Goal: Information Seeking & Learning: Stay updated

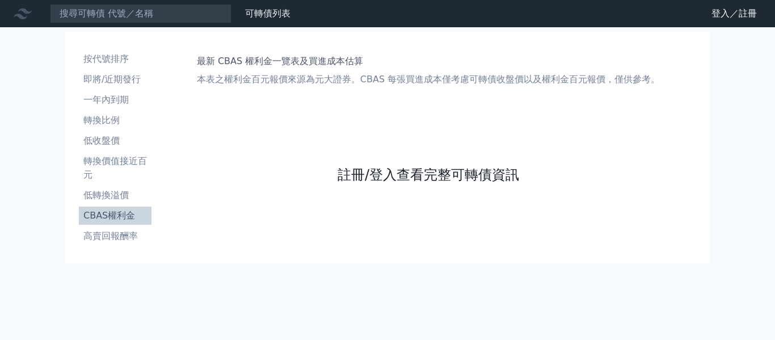
click at [451, 180] on link "註冊/登入查看完整可轉債資訊" at bounding box center [429, 175] width 182 height 18
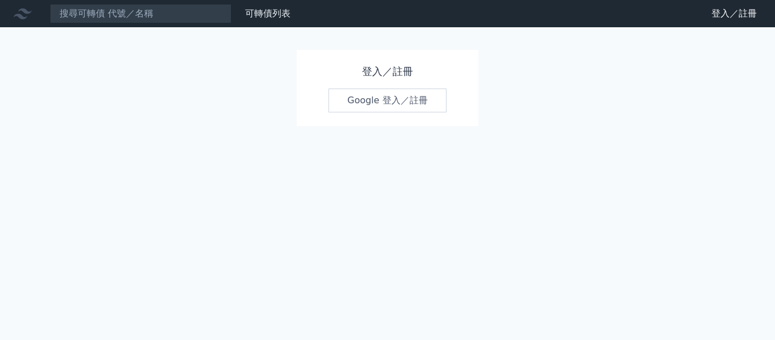
click at [414, 102] on link "Google 登入／註冊" at bounding box center [388, 101] width 118 height 24
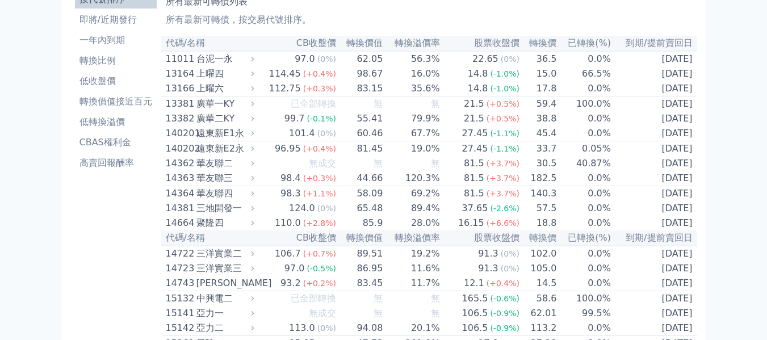
scroll to position [57, 0]
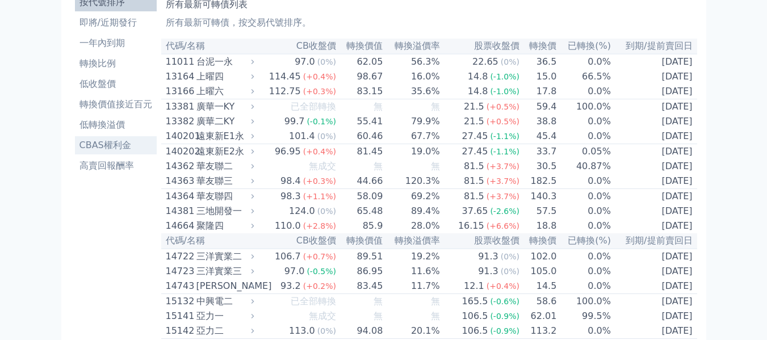
click at [106, 148] on li "CBAS權利金" at bounding box center [116, 145] width 82 height 14
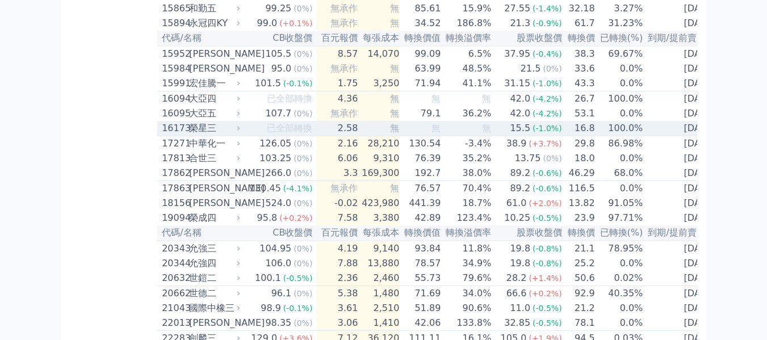
scroll to position [397, 0]
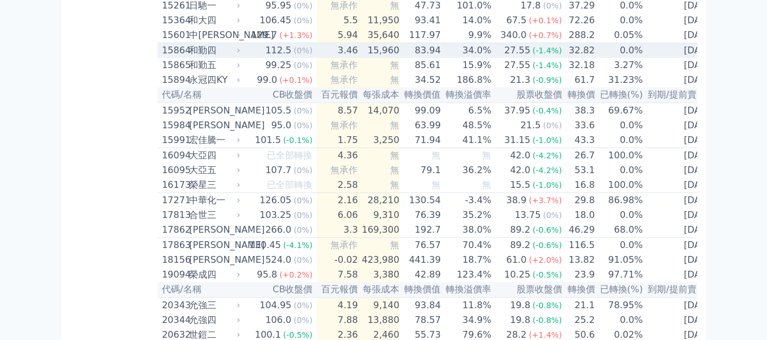
click at [227, 57] on div "和勤四" at bounding box center [213, 51] width 49 height 14
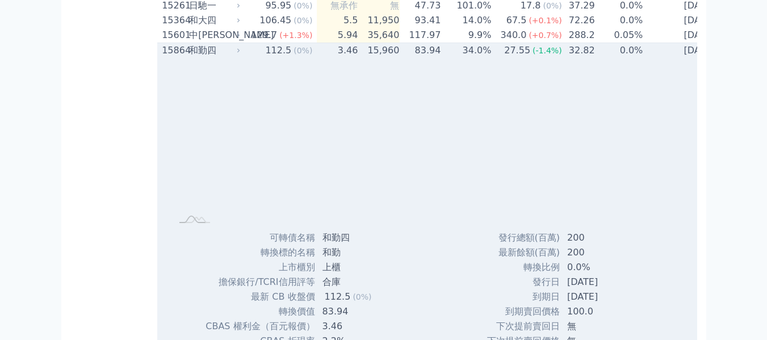
click at [227, 57] on div "和勤四" at bounding box center [213, 51] width 49 height 14
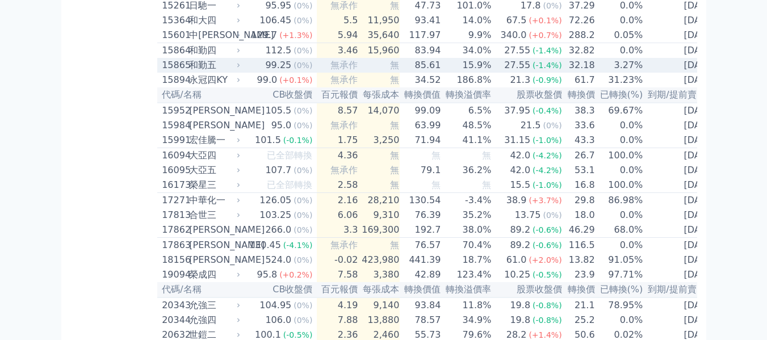
click at [216, 72] on div "和勤五" at bounding box center [213, 65] width 49 height 14
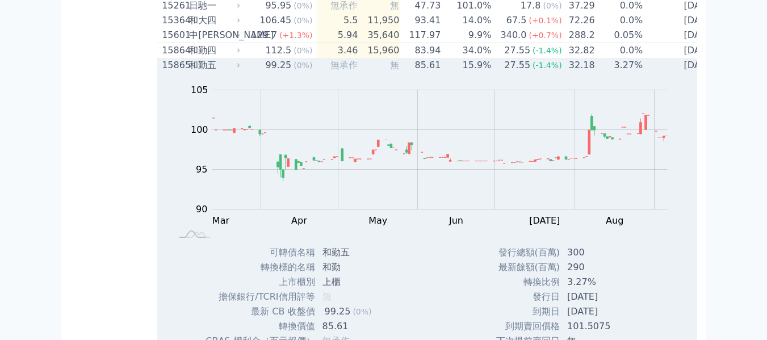
click at [216, 72] on div "和勤五" at bounding box center [213, 65] width 49 height 14
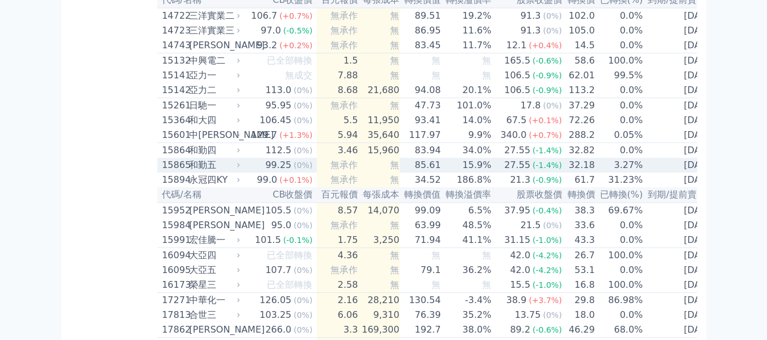
scroll to position [284, 0]
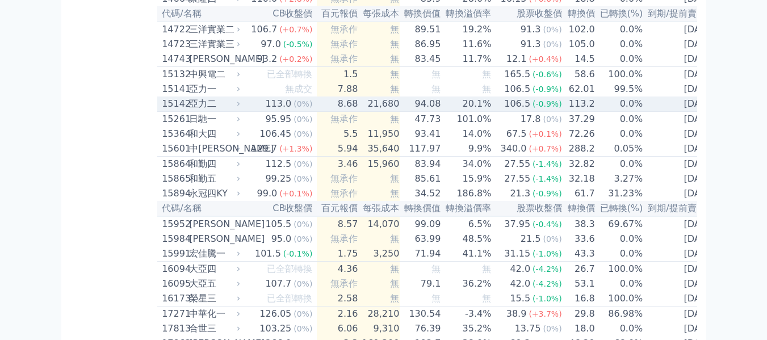
click at [344, 112] on td "8.68" at bounding box center [337, 103] width 41 height 15
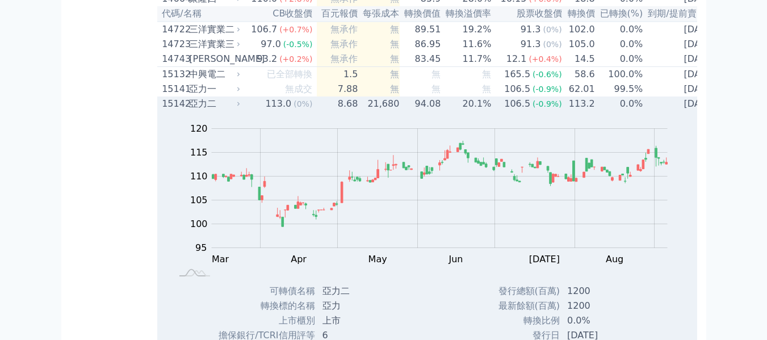
click at [344, 111] on td "8.68" at bounding box center [337, 103] width 41 height 15
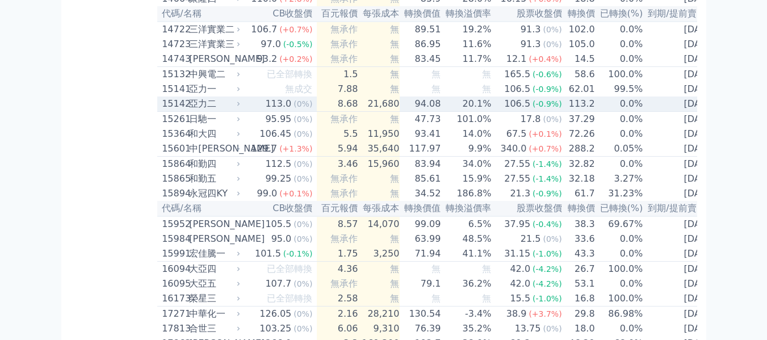
click at [344, 112] on td "8.68" at bounding box center [337, 103] width 41 height 15
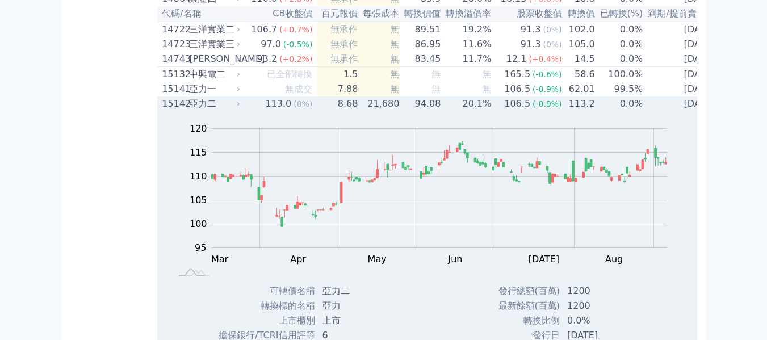
click at [346, 111] on td "8.68" at bounding box center [337, 103] width 41 height 15
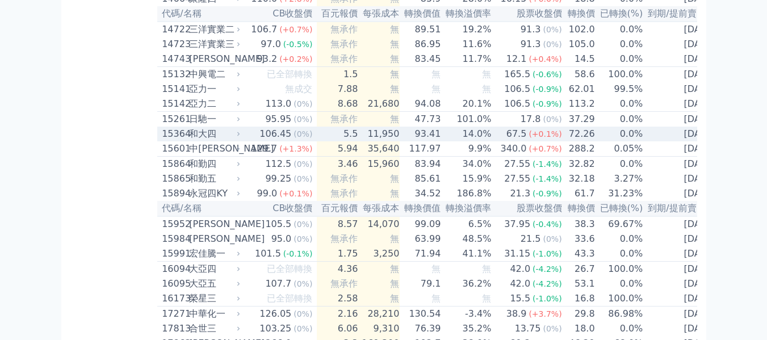
click at [195, 141] on div "和大四" at bounding box center [213, 134] width 49 height 14
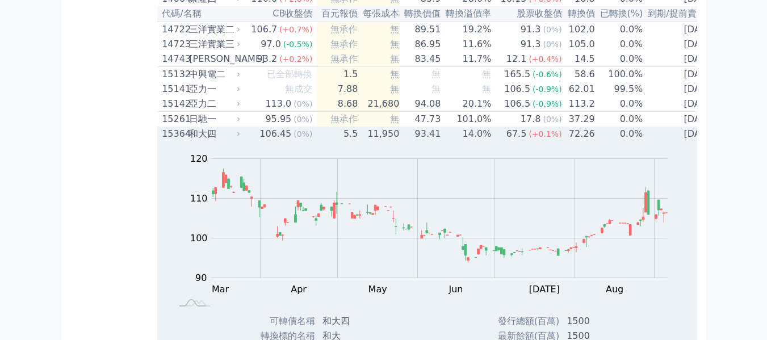
click at [211, 141] on div "和大四" at bounding box center [213, 134] width 49 height 14
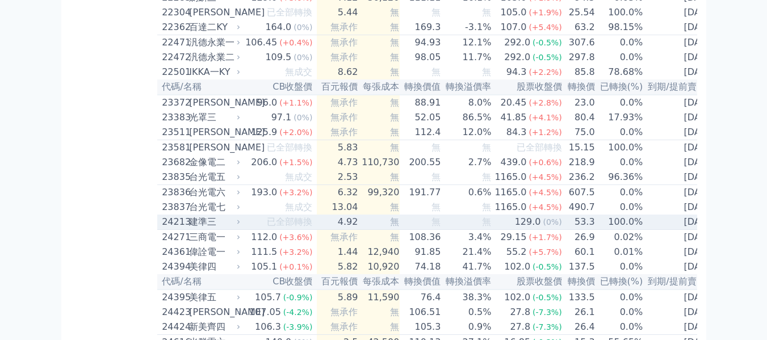
scroll to position [851, 0]
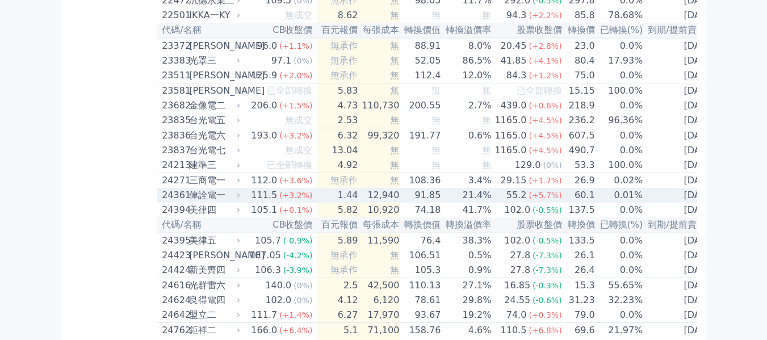
click at [215, 202] on div "偉詮電一" at bounding box center [213, 195] width 49 height 14
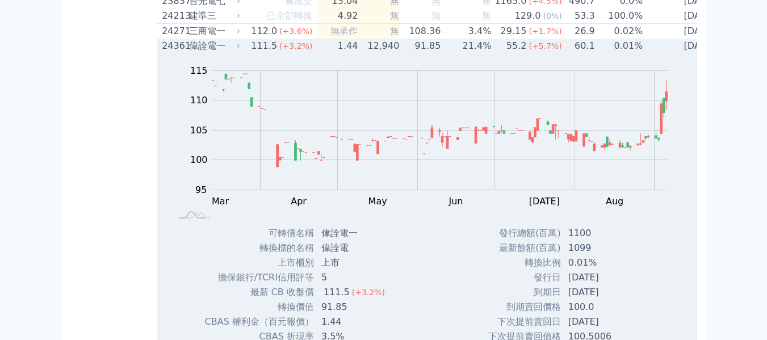
scroll to position [1078, 0]
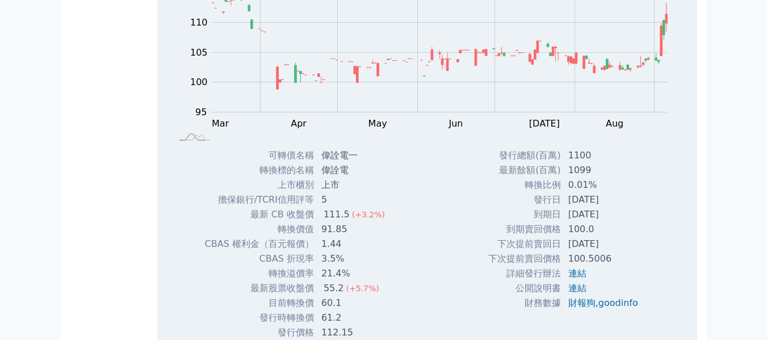
click at [197, 48] on div "Zoom Out 100 85 90 95 100 105 110 115 120 L Mar Apr May Jun [DATE] Aug Sep Oct …" at bounding box center [425, 62] width 536 height 173
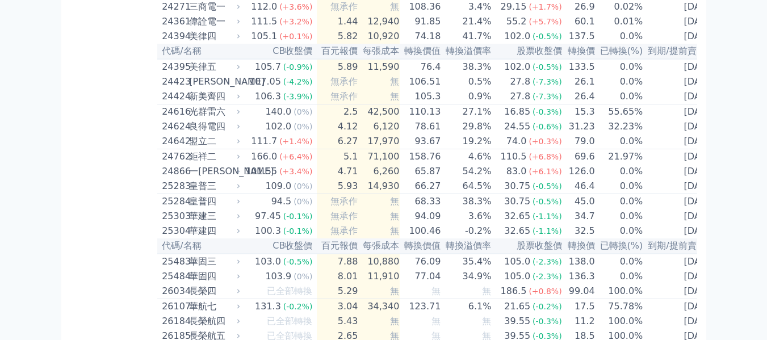
scroll to position [1022, 0]
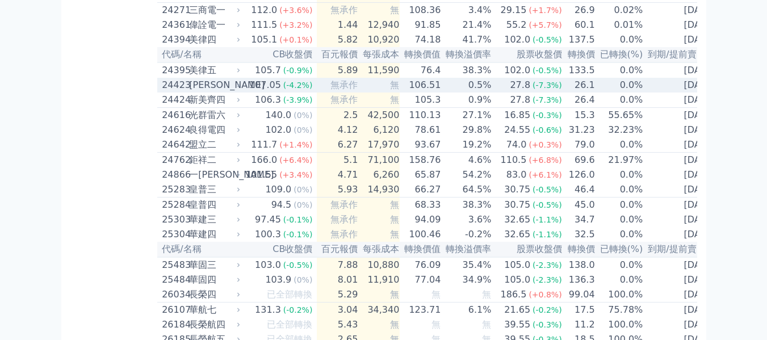
click at [224, 92] on div "[PERSON_NAME]" at bounding box center [213, 85] width 49 height 14
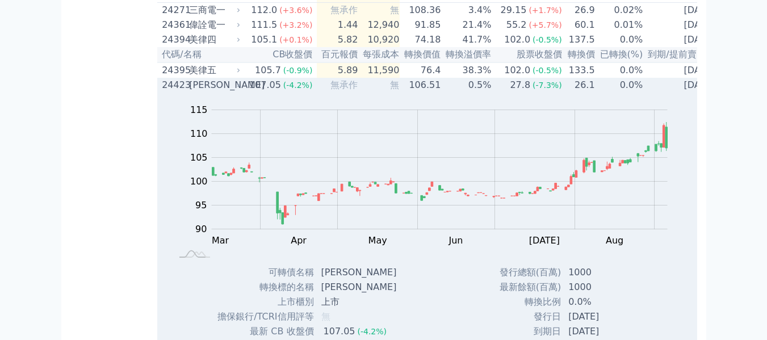
scroll to position [1078, 0]
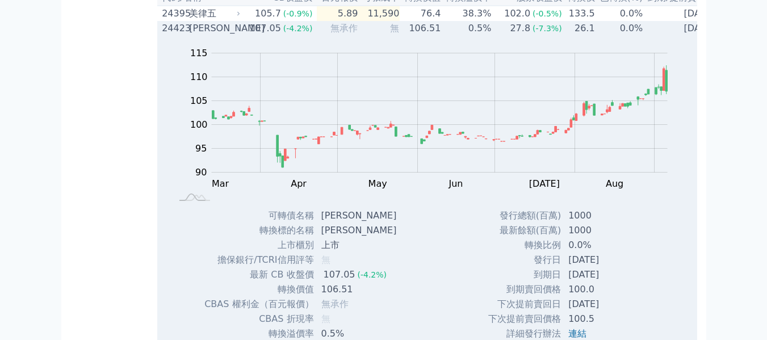
click at [206, 35] on div "[PERSON_NAME]" at bounding box center [213, 29] width 49 height 14
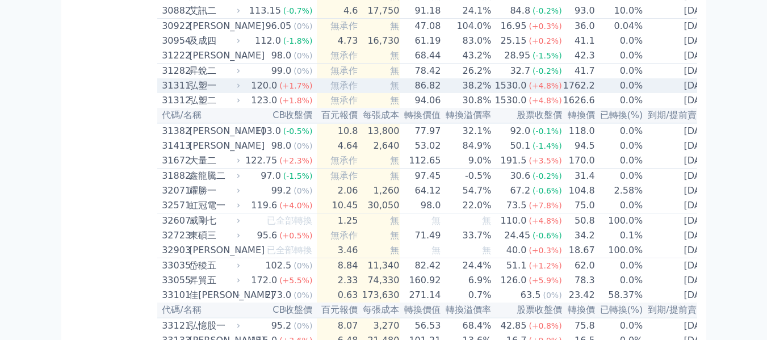
scroll to position [1759, 0]
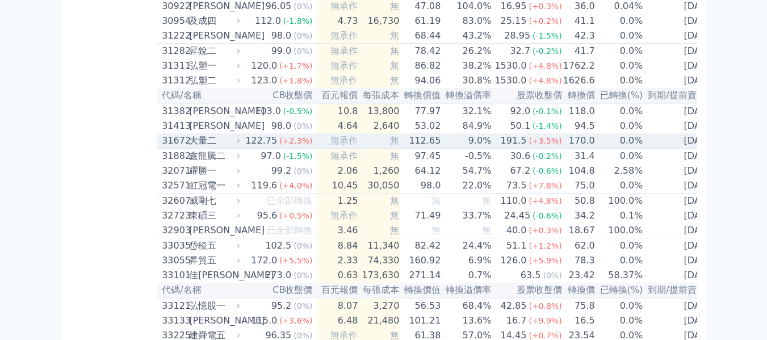
click at [218, 148] on div "大量二" at bounding box center [213, 141] width 49 height 14
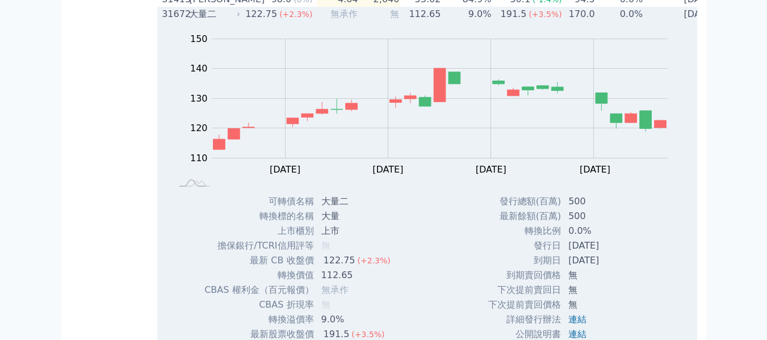
scroll to position [1873, 0]
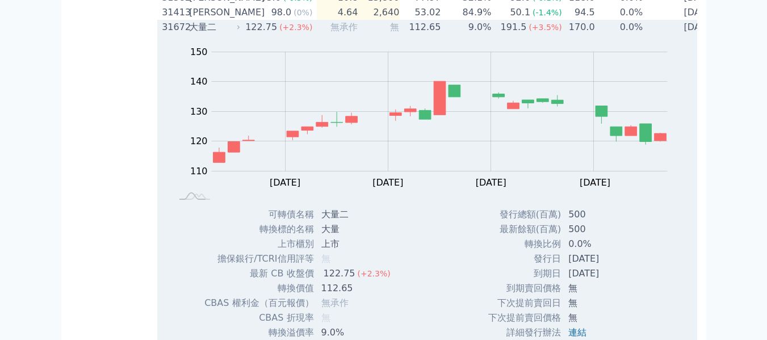
click at [237, 34] on div "大量二" at bounding box center [213, 27] width 49 height 14
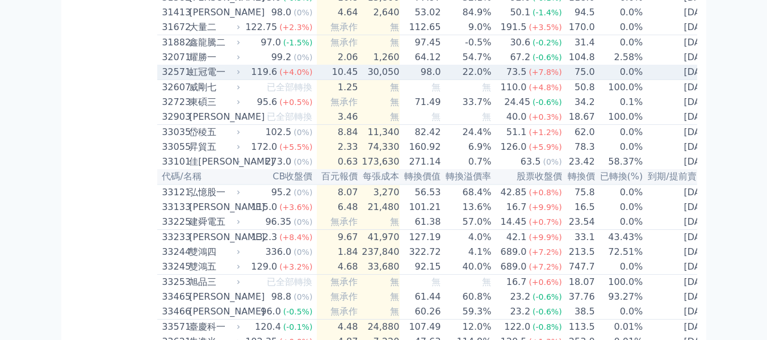
click at [241, 79] on div "32571 虹冠電一" at bounding box center [202, 72] width 80 height 14
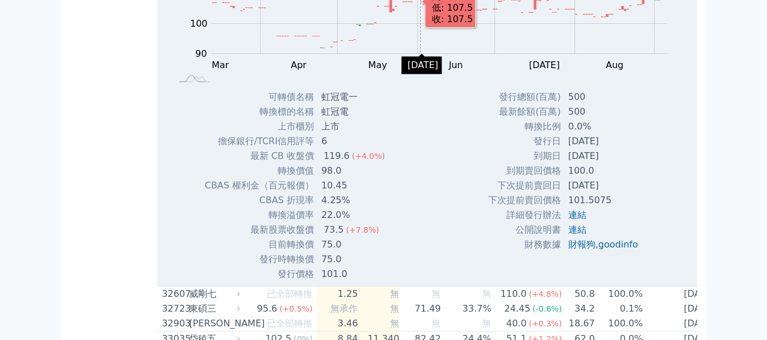
scroll to position [1986, 0]
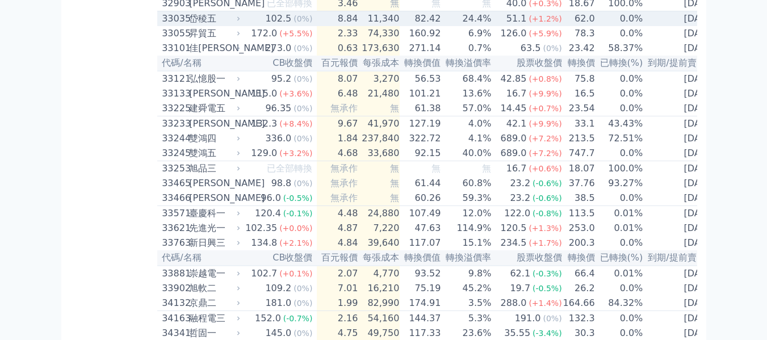
click at [203, 26] on div "岱稜五" at bounding box center [213, 19] width 49 height 14
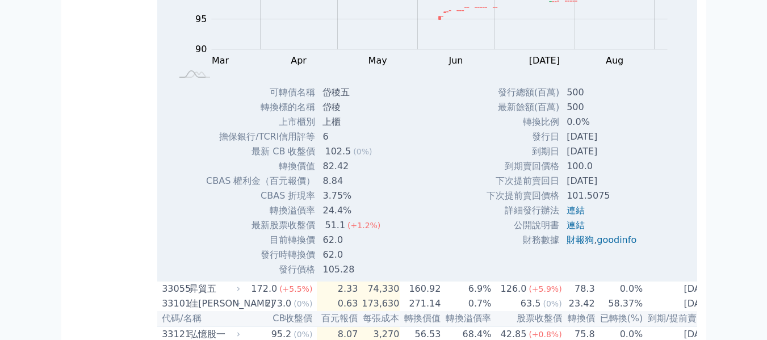
scroll to position [2043, 0]
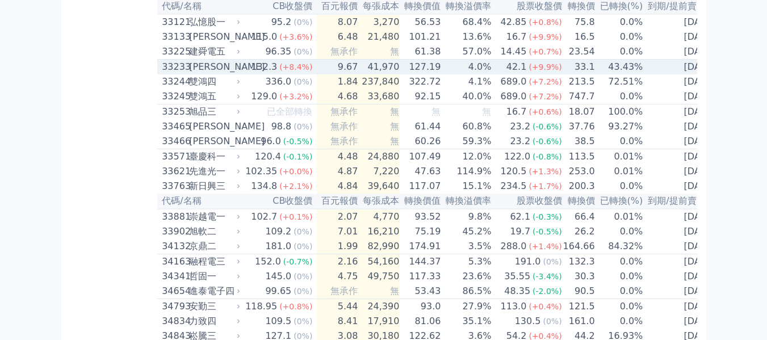
scroll to position [2100, 0]
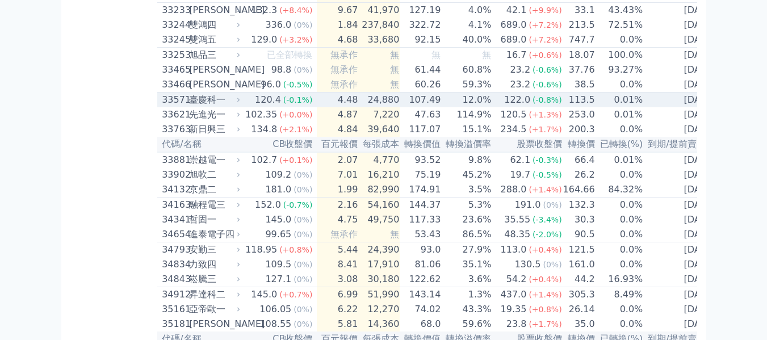
click at [219, 107] on div "臺慶科一" at bounding box center [213, 100] width 49 height 14
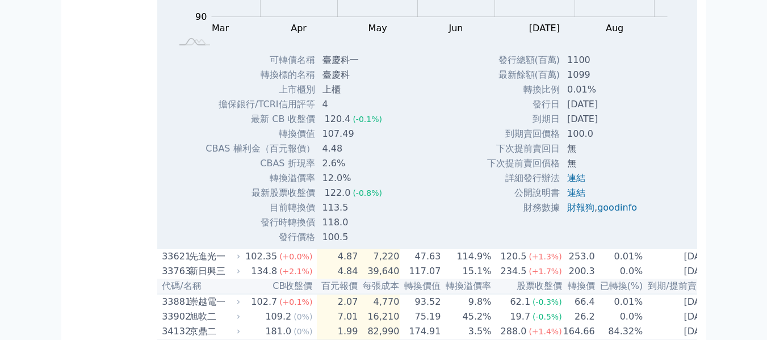
scroll to position [2270, 0]
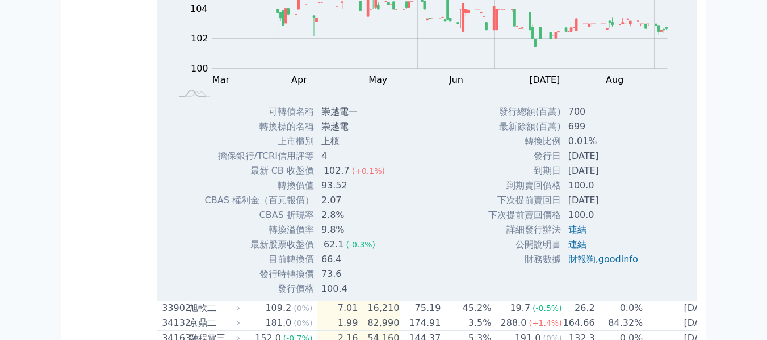
scroll to position [2327, 0]
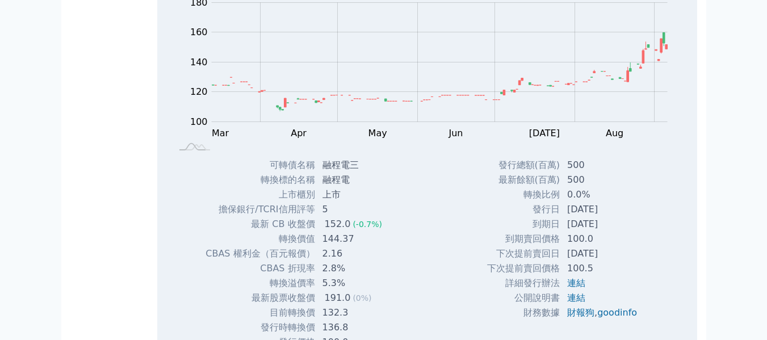
scroll to position [2384, 0]
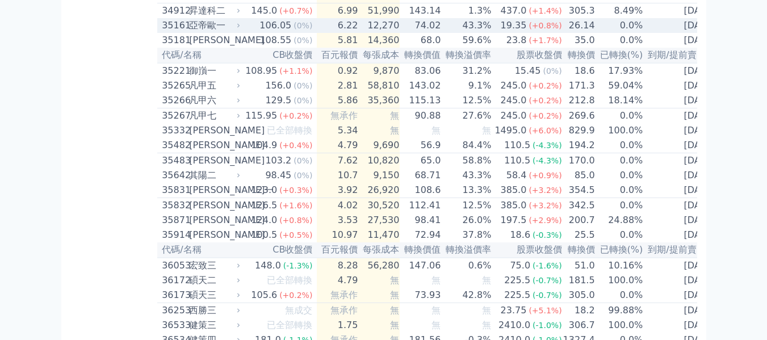
click at [196, 32] on div "亞帝歐一" at bounding box center [213, 26] width 49 height 14
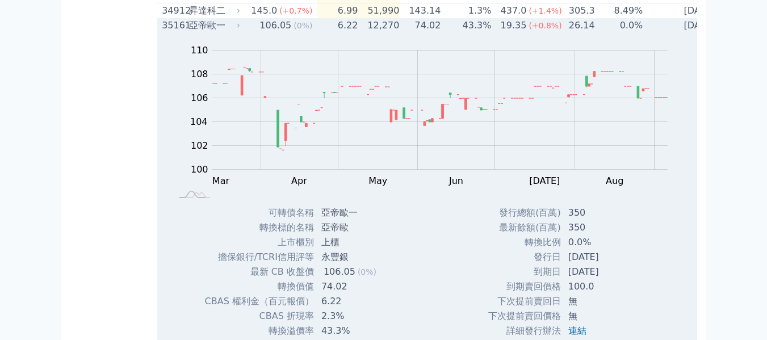
scroll to position [2440, 0]
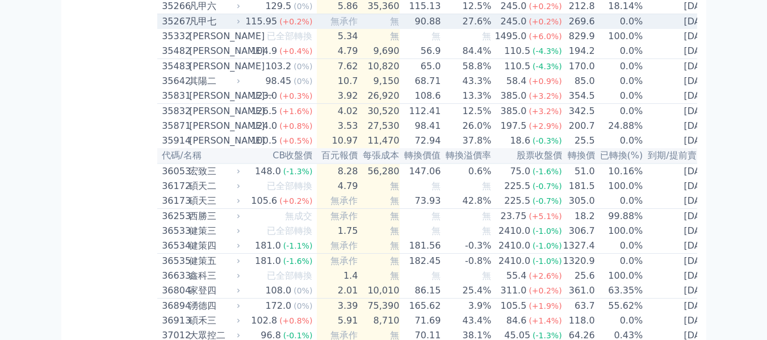
scroll to position [2497, 0]
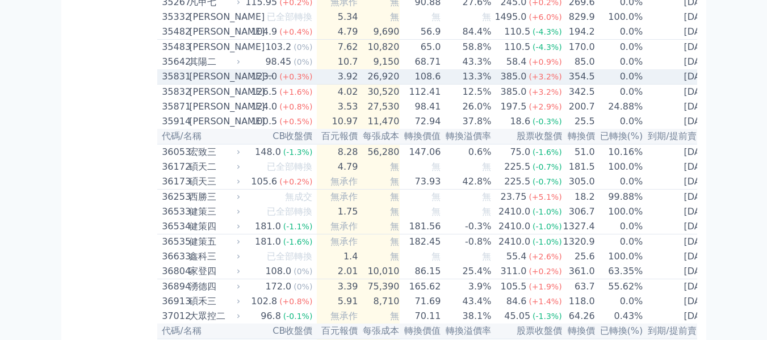
click at [226, 83] on div "[PERSON_NAME]一" at bounding box center [213, 77] width 49 height 14
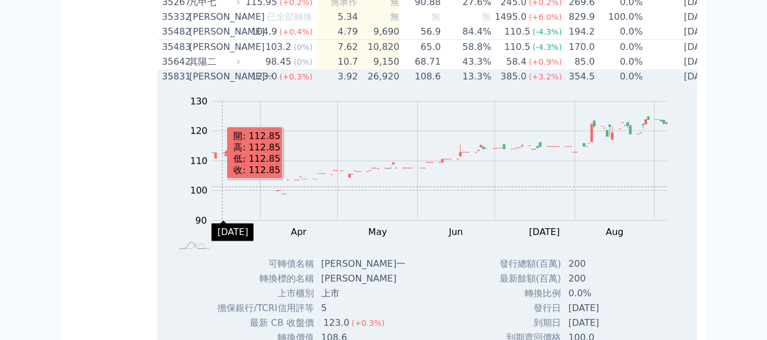
scroll to position [2611, 0]
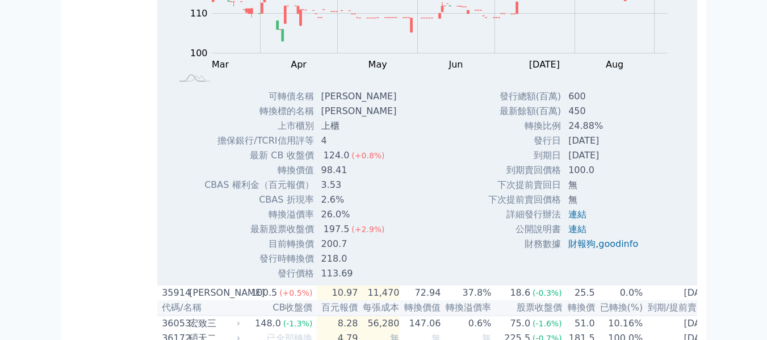
scroll to position [2667, 0]
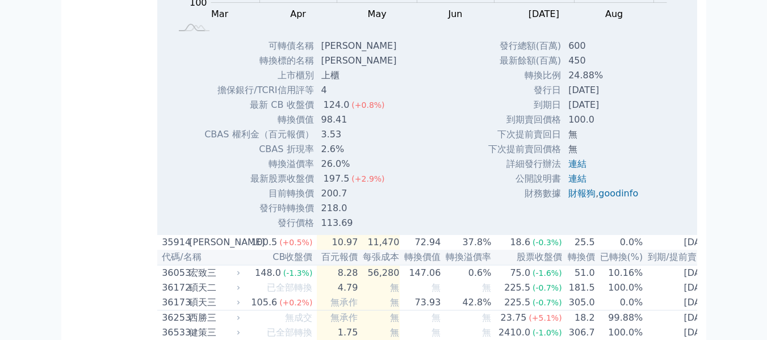
scroll to position [2724, 0]
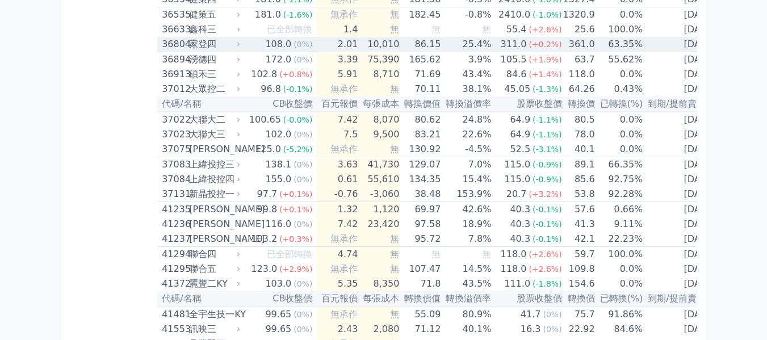
click at [196, 51] on div "家登四" at bounding box center [213, 44] width 49 height 14
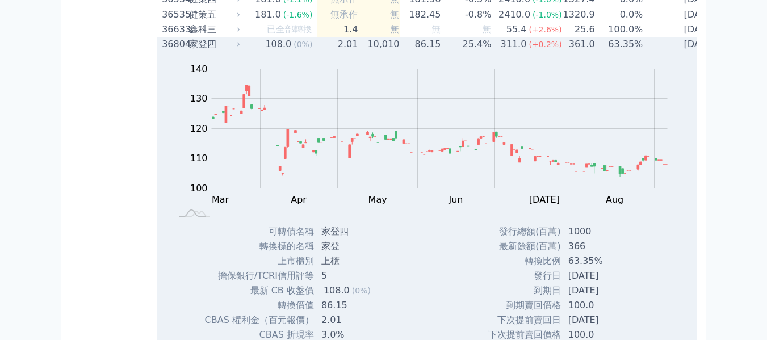
scroll to position [2894, 0]
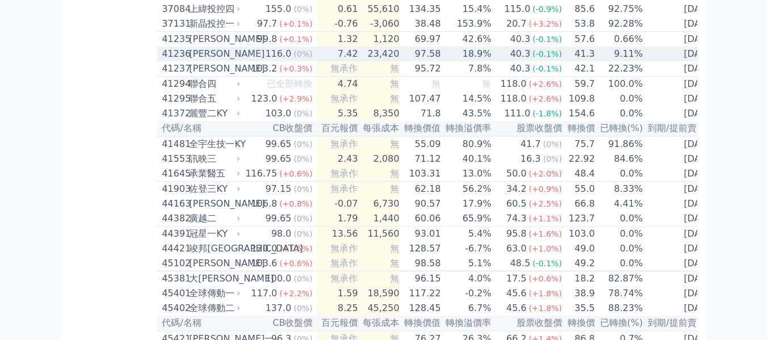
click at [491, 61] on td "40.3 (-0.1%)" at bounding box center [526, 54] width 70 height 15
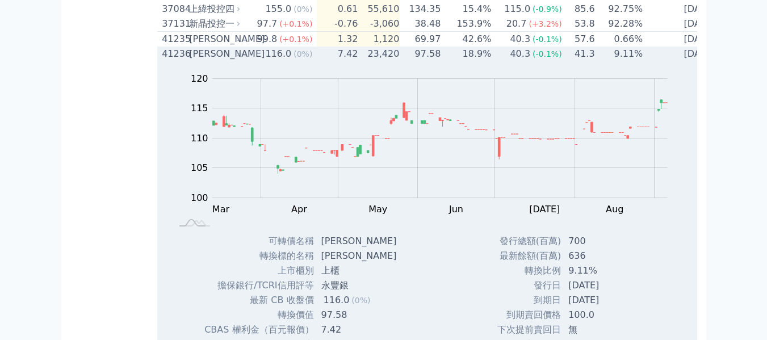
scroll to position [3065, 0]
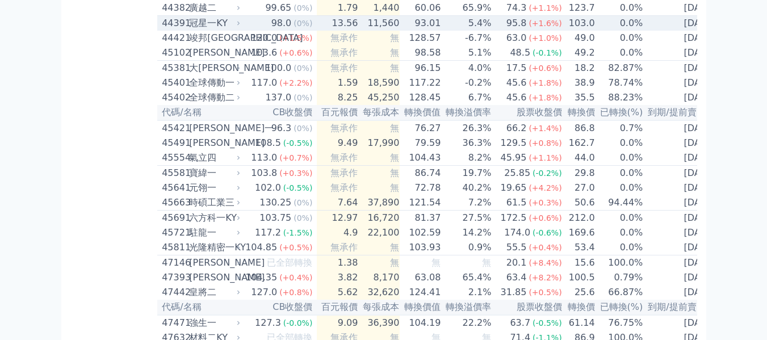
scroll to position [3178, 0]
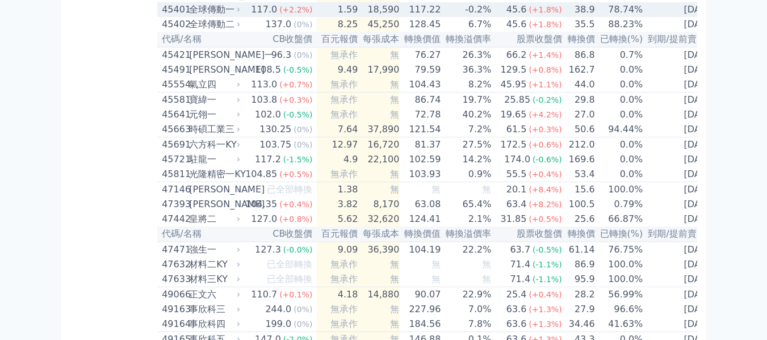
click at [402, 17] on td "117.22" at bounding box center [420, 9] width 41 height 15
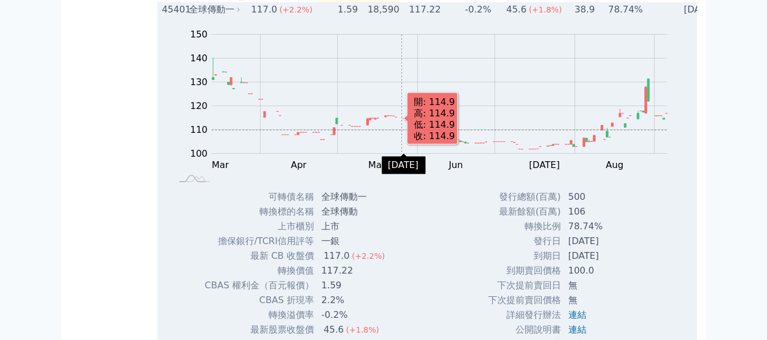
scroll to position [3292, 0]
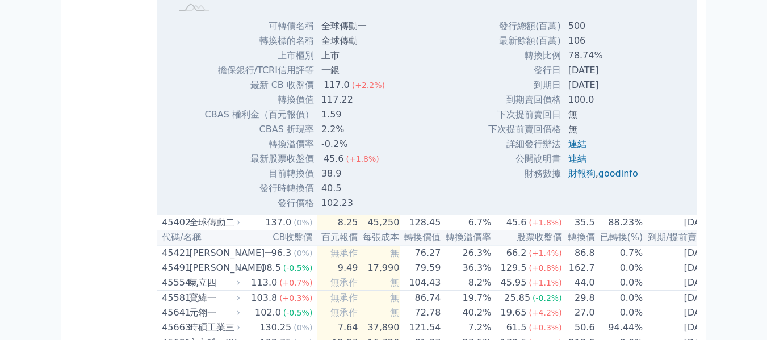
scroll to position [3348, 0]
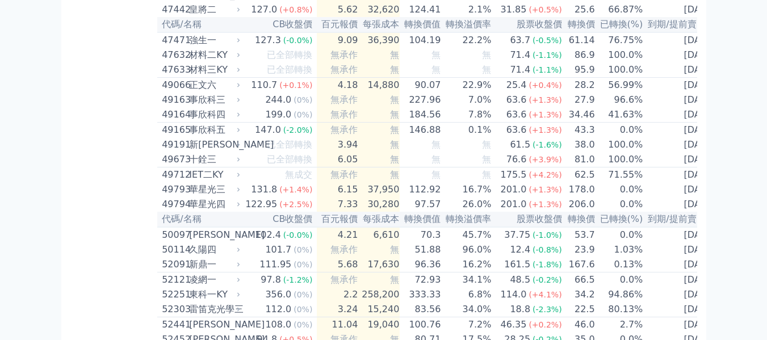
scroll to position [3405, 0]
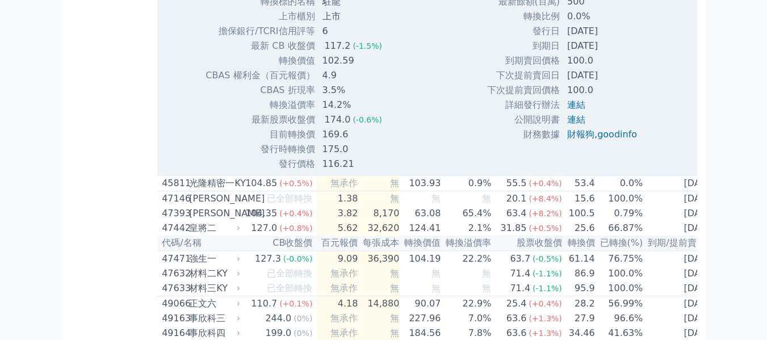
scroll to position [3519, 0]
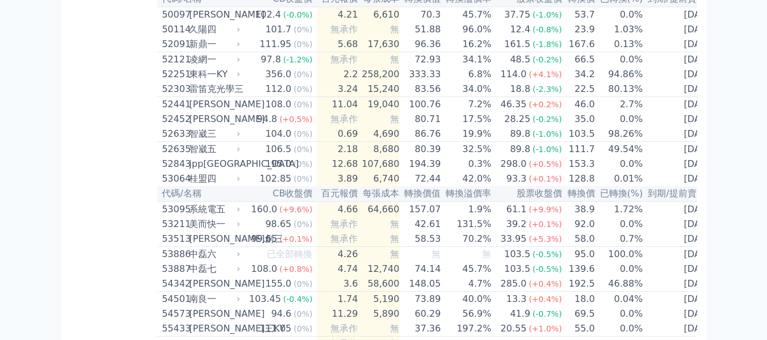
scroll to position [3632, 0]
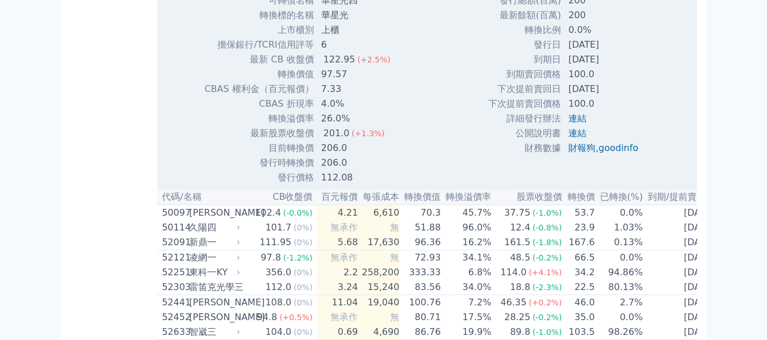
scroll to position [3746, 0]
